Goal: Find specific page/section: Find specific page/section

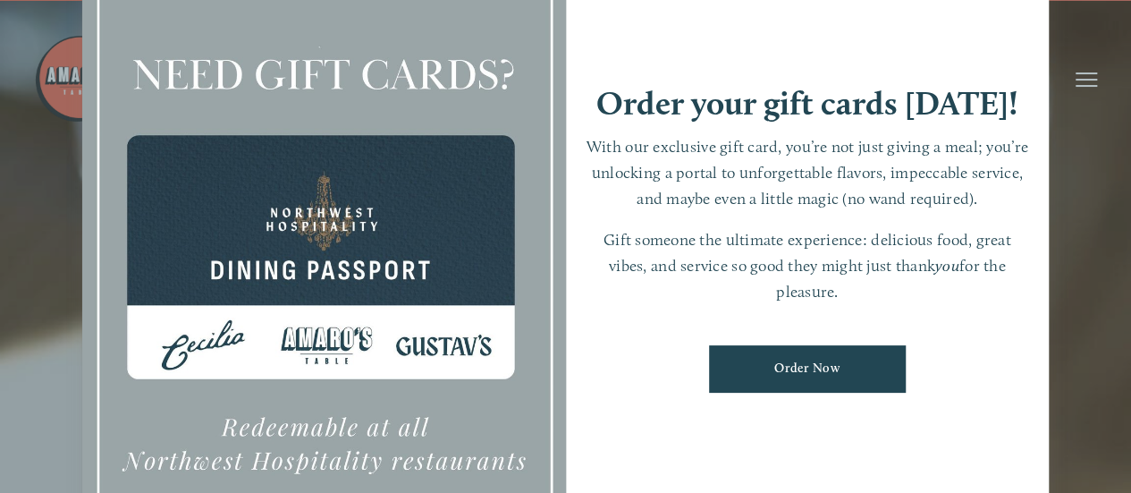
scroll to position [2, 0]
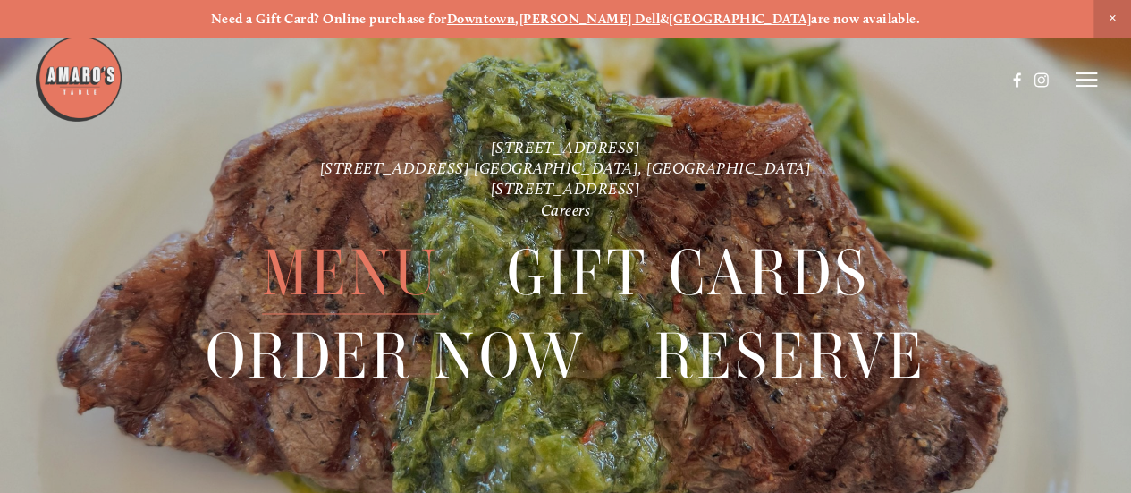
click at [368, 265] on span "Menu" at bounding box center [350, 273] width 177 height 82
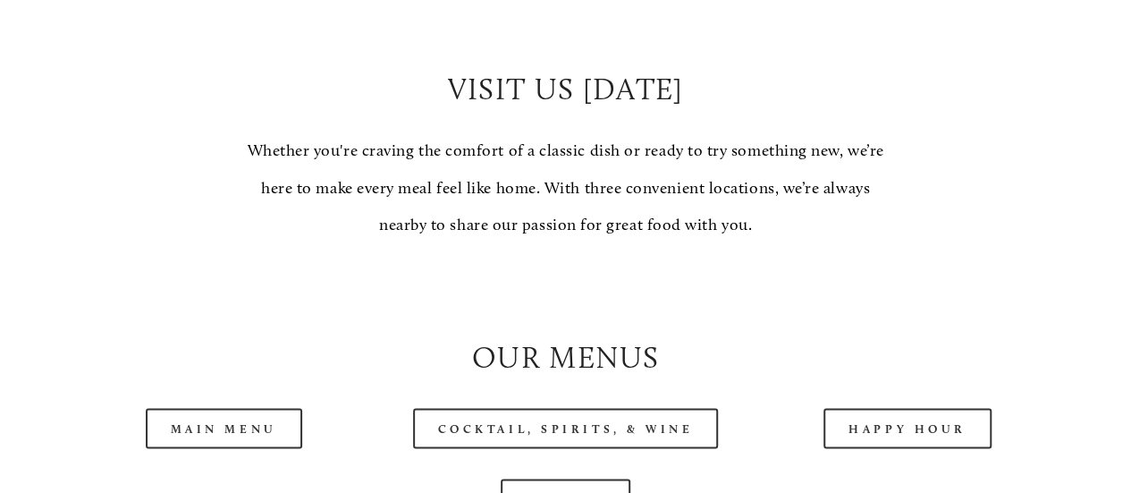
scroll to position [1593, 0]
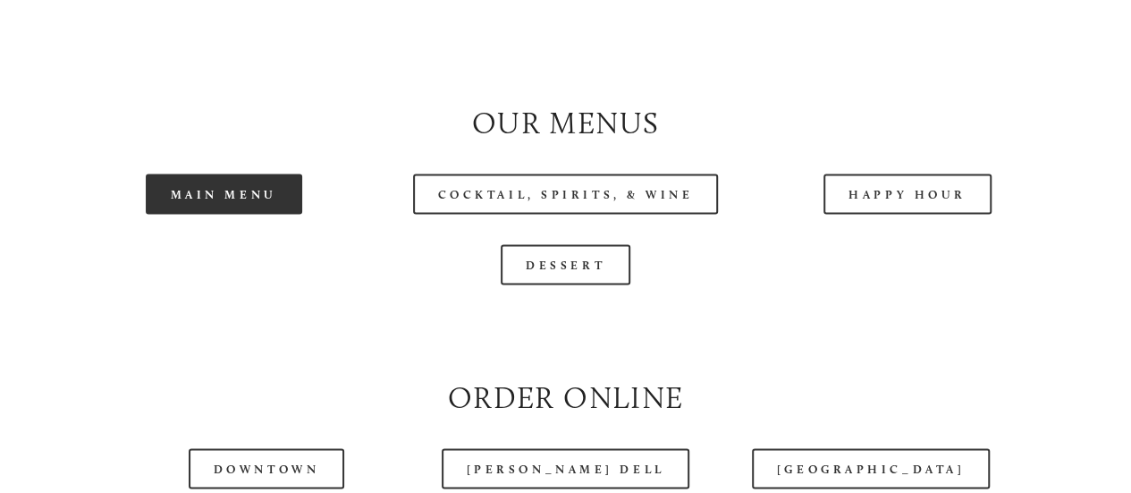
click at [190, 214] on link "Main Menu" at bounding box center [224, 193] width 156 height 40
